Goal: Task Accomplishment & Management: Use online tool/utility

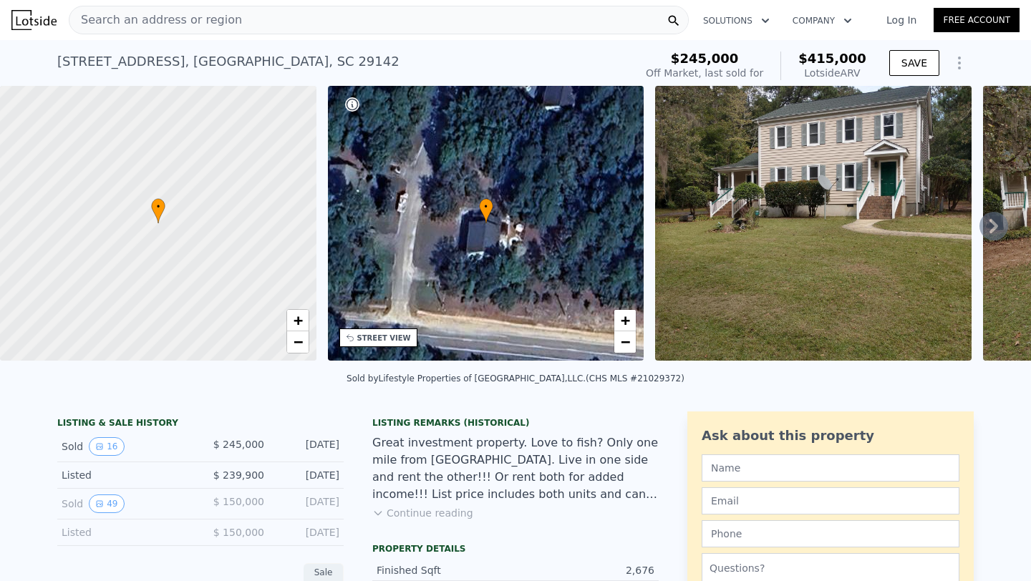
click at [269, 11] on div "Search an address or region" at bounding box center [379, 20] width 620 height 29
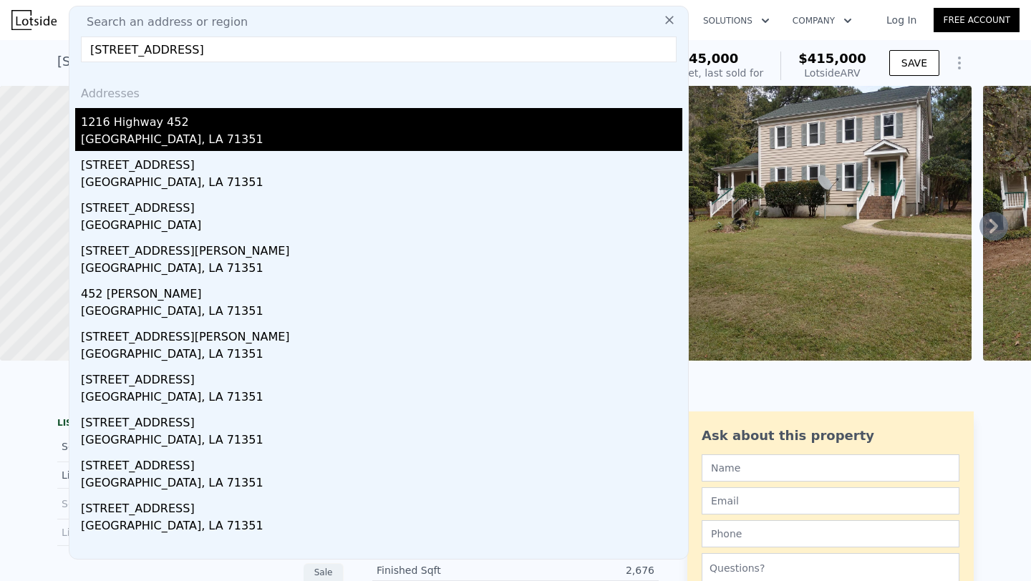
type input "[STREET_ADDRESS]"
click at [199, 128] on div "1216 Highway 452" at bounding box center [381, 119] width 601 height 23
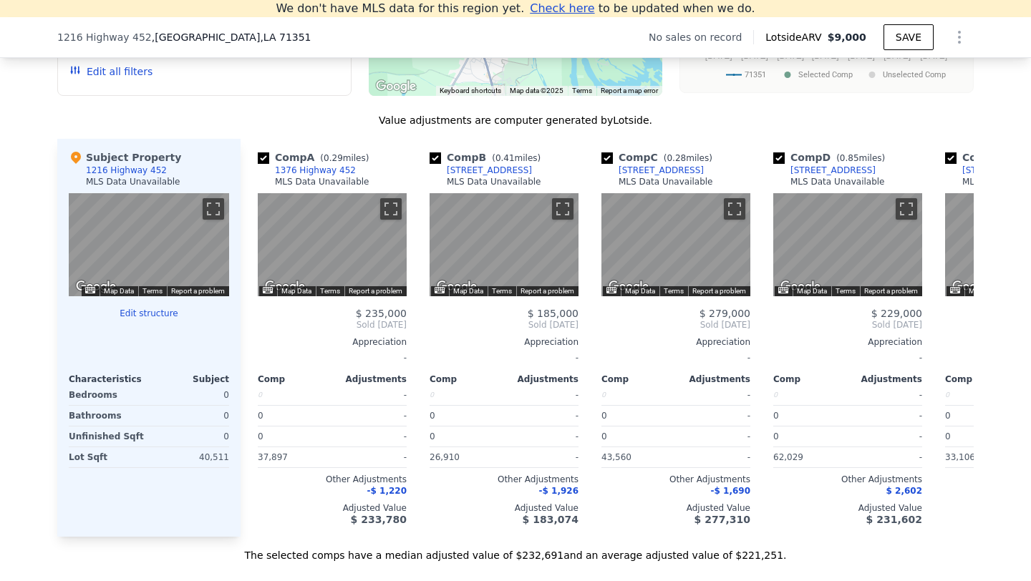
scroll to position [1324, 0]
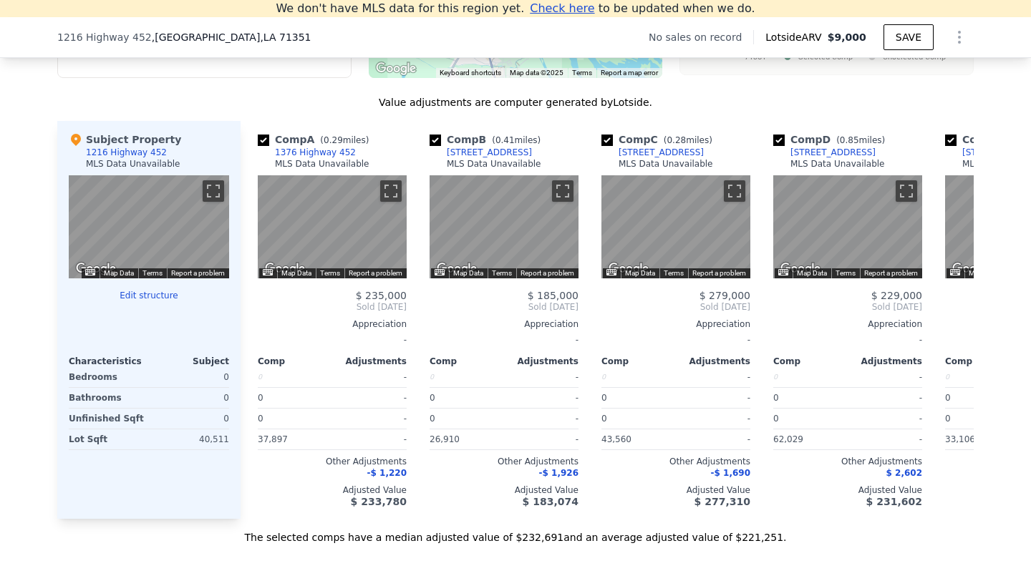
click at [154, 291] on button "Edit structure" at bounding box center [149, 295] width 160 height 11
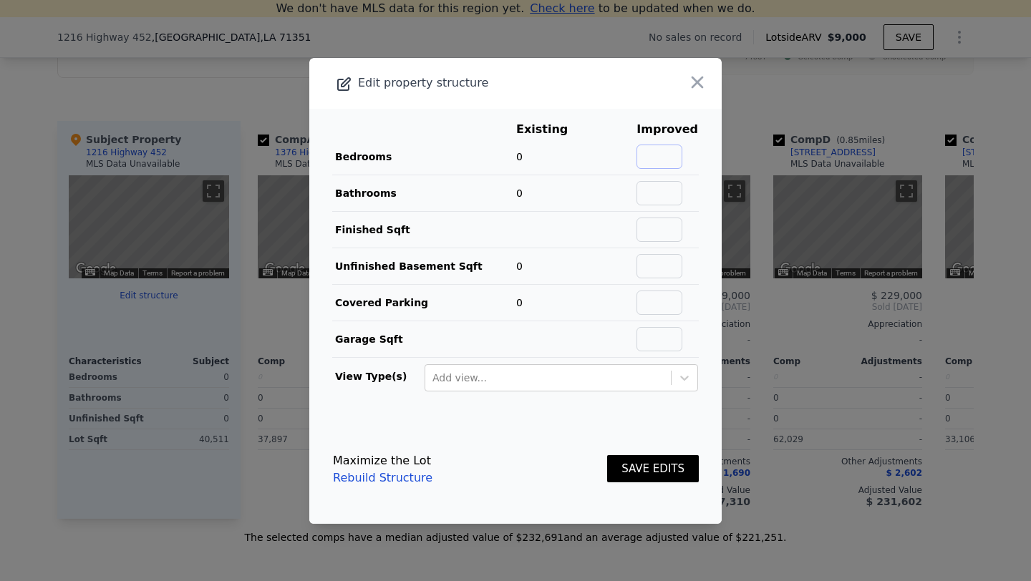
click at [675, 155] on input "text" at bounding box center [660, 157] width 46 height 24
type input "2"
click at [676, 183] on input "text" at bounding box center [660, 193] width 46 height 24
type input "1"
click at [617, 180] on td at bounding box center [613, 193] width 46 height 37
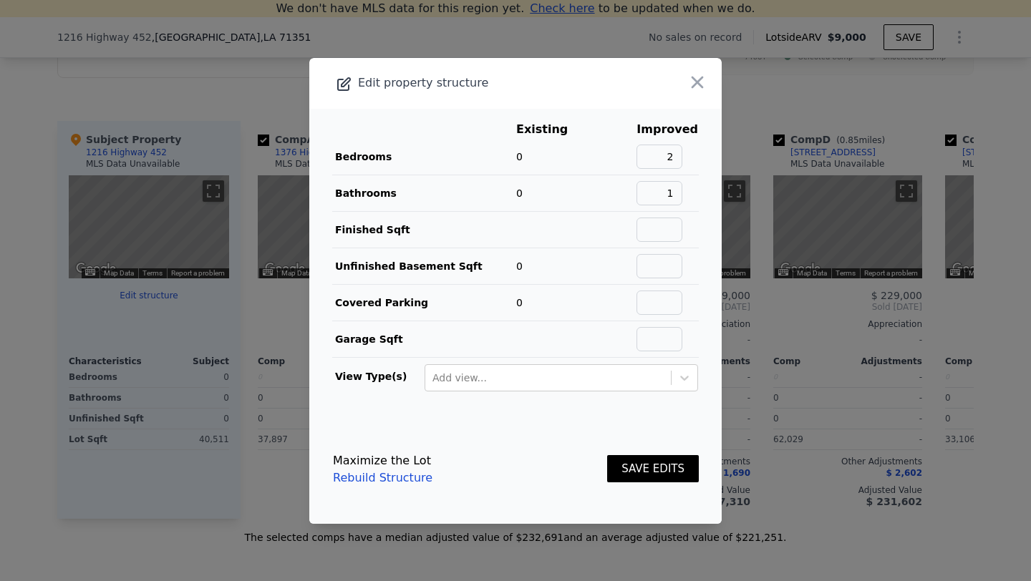
click at [692, 237] on td at bounding box center [667, 229] width 63 height 37
click at [674, 231] on input "text" at bounding box center [660, 230] width 46 height 24
type input "824"
click at [569, 236] on td at bounding box center [553, 229] width 74 height 37
click at [664, 301] on input "text" at bounding box center [660, 303] width 46 height 24
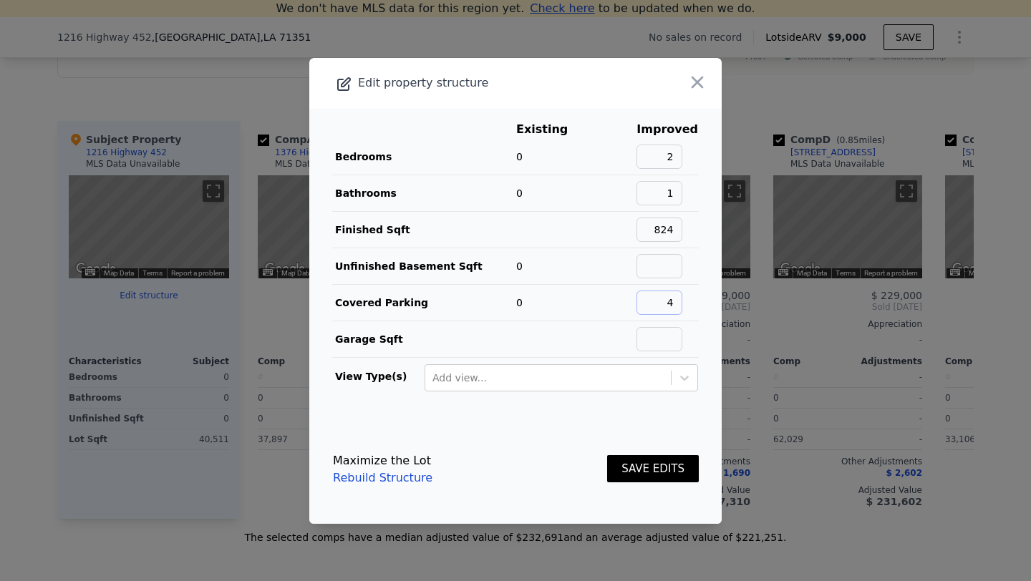
type input "4"
click at [590, 321] on td at bounding box center [553, 339] width 74 height 37
click at [685, 465] on button "SAVE EDITS" at bounding box center [653, 469] width 92 height 28
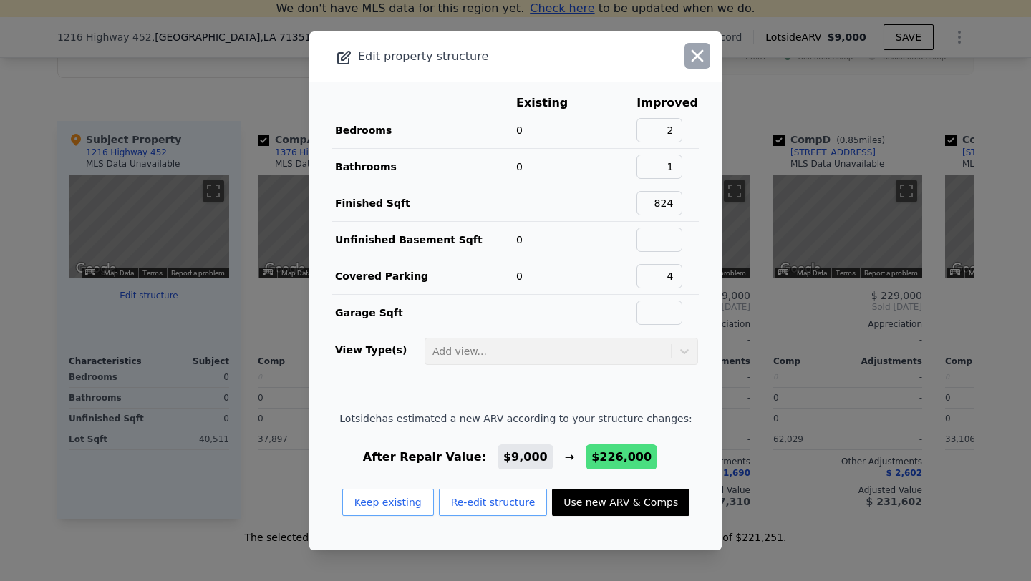
click at [690, 59] on icon "button" at bounding box center [697, 56] width 20 height 20
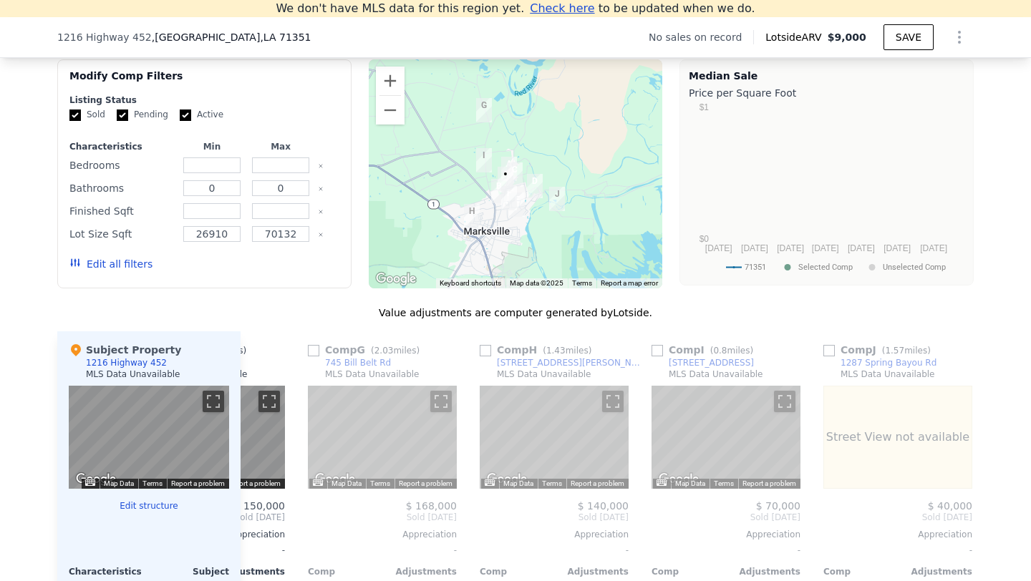
scroll to position [1106, 0]
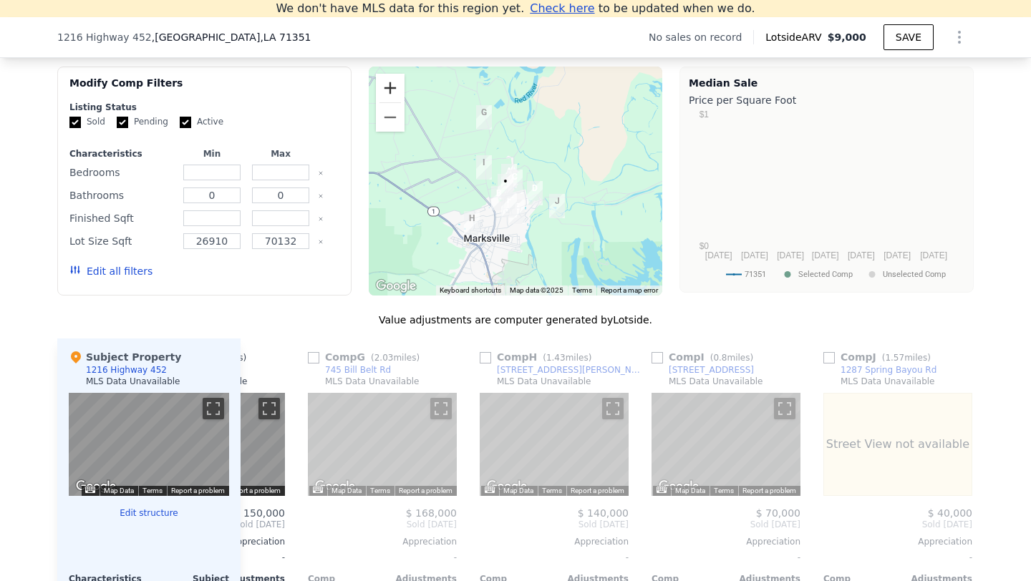
click at [390, 94] on button "Zoom in" at bounding box center [390, 88] width 29 height 29
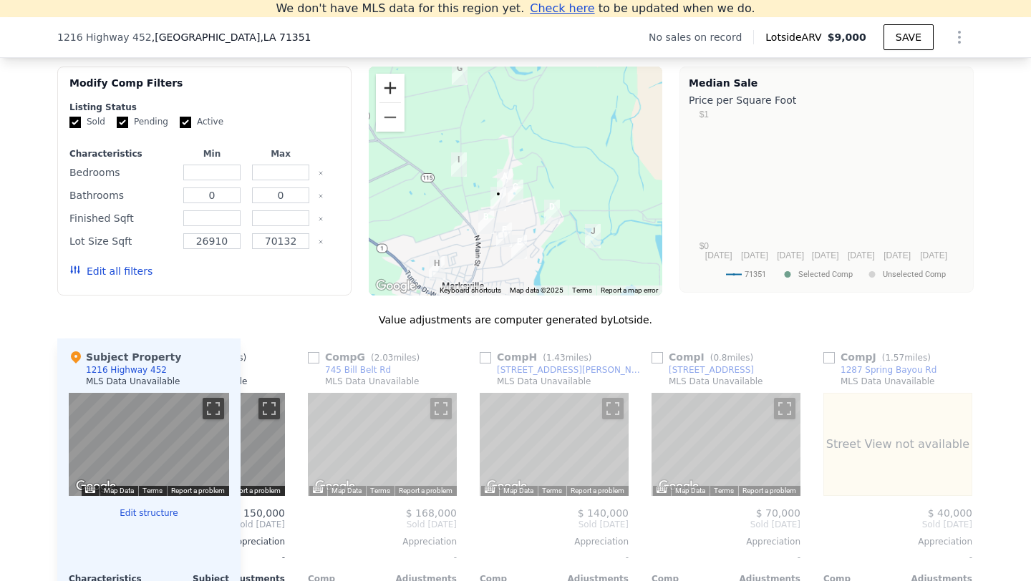
click at [390, 94] on button "Zoom in" at bounding box center [390, 88] width 29 height 29
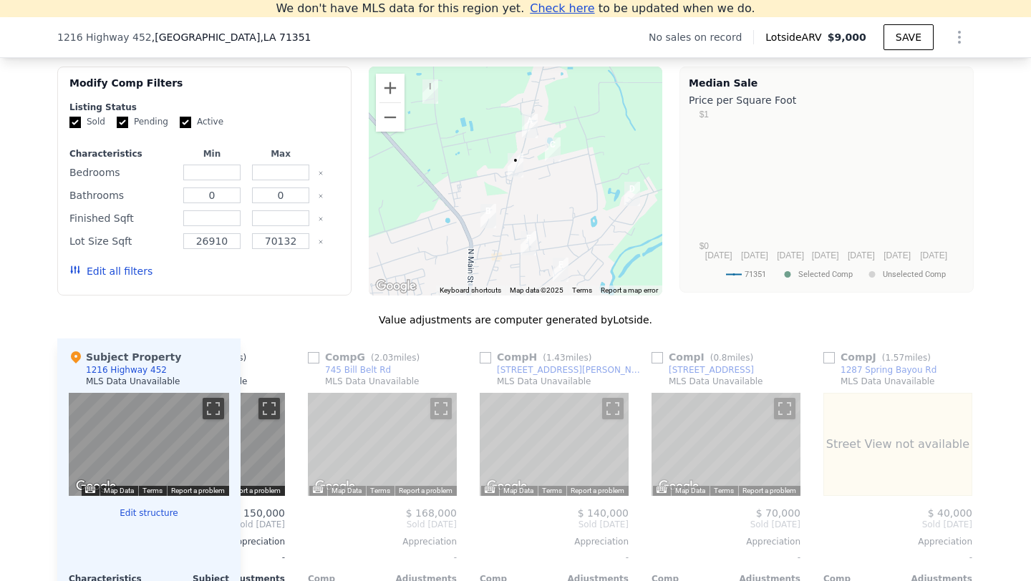
drag, startPoint x: 465, startPoint y: 239, endPoint x: 507, endPoint y: 167, distance: 83.8
click at [507, 167] on div at bounding box center [516, 181] width 294 height 229
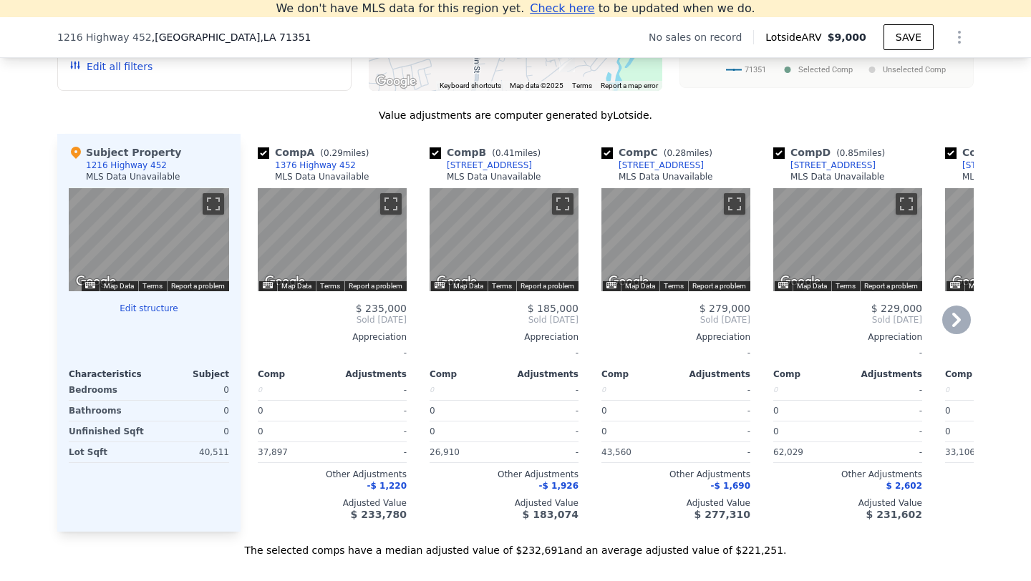
scroll to position [1298, 0]
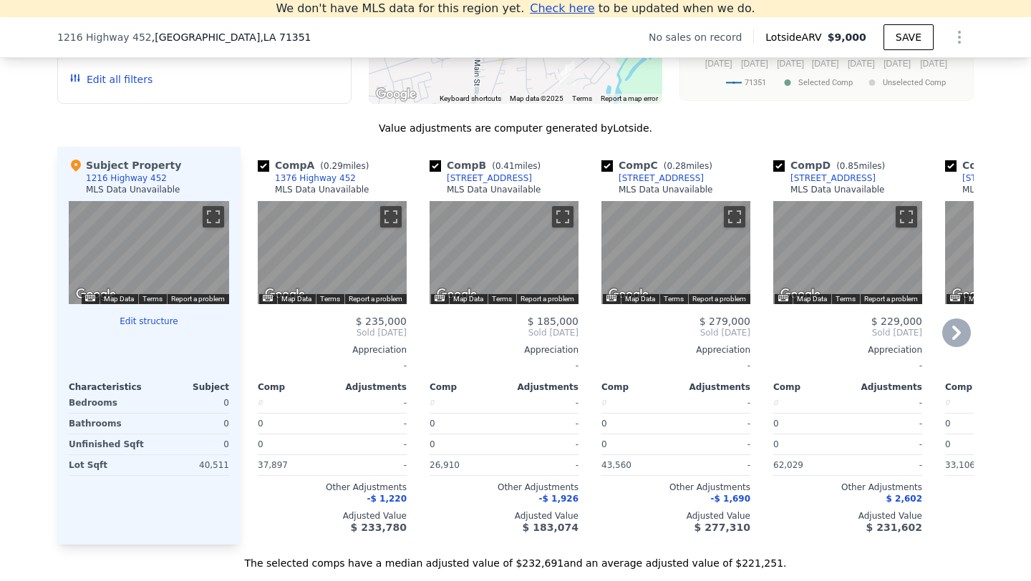
click at [306, 181] on div "1376 Highway 452" at bounding box center [315, 178] width 81 height 11
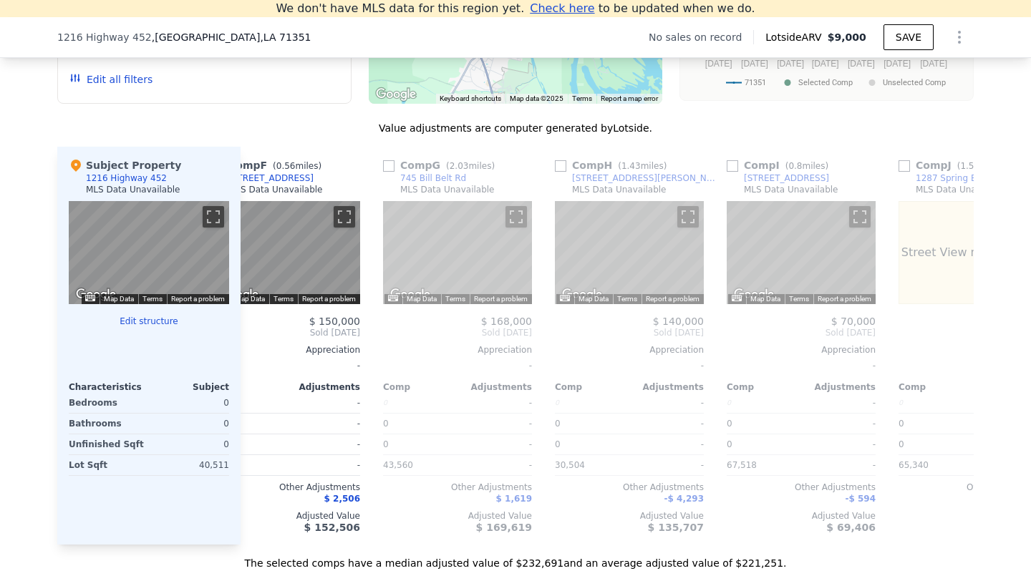
scroll to position [0, 913]
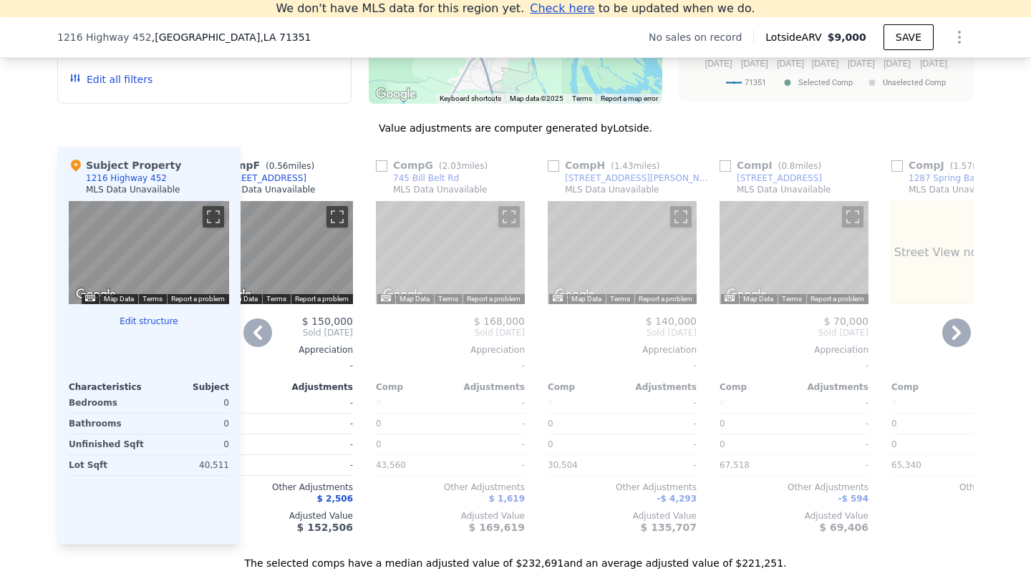
click at [662, 320] on span "$ 140,000" at bounding box center [671, 321] width 51 height 11
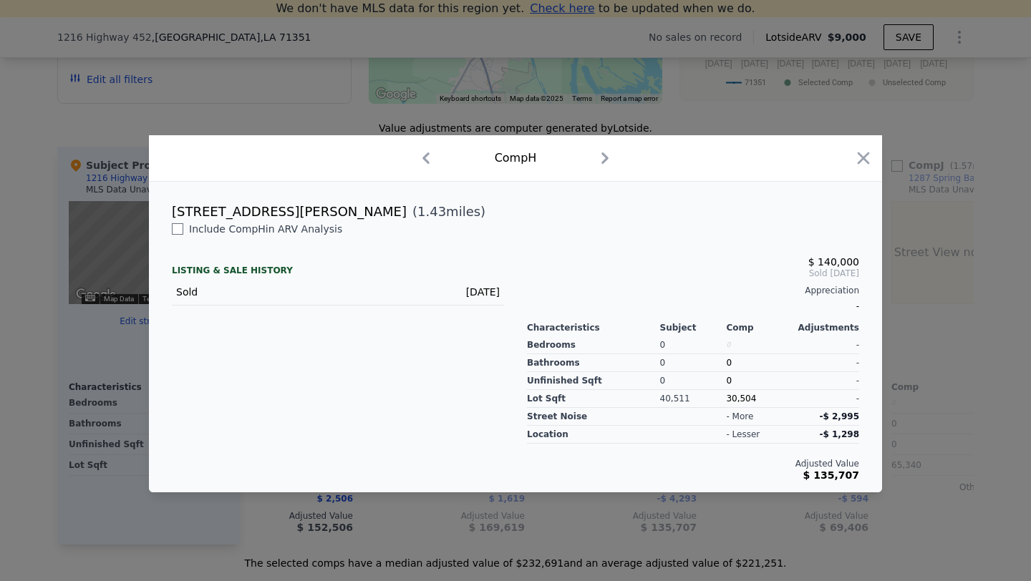
click at [458, 234] on div "Include Comp H in ARV Analysis" at bounding box center [338, 229] width 332 height 14
drag, startPoint x: 166, startPoint y: 208, endPoint x: 289, endPoint y: 212, distance: 122.5
click at [289, 212] on div "481 W Bontemps St ( 1.43 miles)" at bounding box center [515, 212] width 710 height 20
copy div "[STREET_ADDRESS][PERSON_NAME]"
